Goal: Task Accomplishment & Management: Complete application form

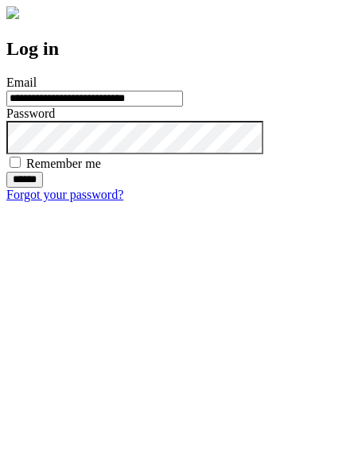
type input "**********"
click at [43, 188] on input "******" at bounding box center [24, 180] width 37 height 16
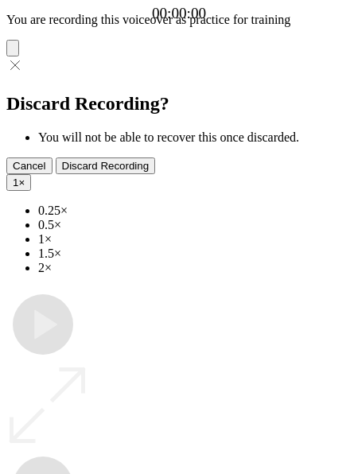
type input "**********"
